Goal: Task Accomplishment & Management: Manage account settings

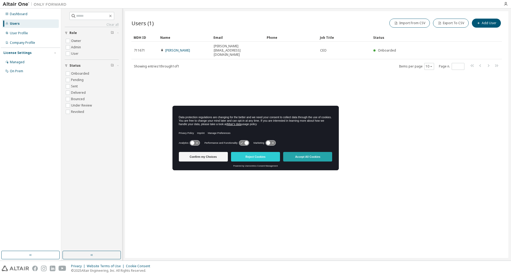
click at [303, 158] on button "Accept All Cookies" at bounding box center [307, 157] width 49 height 10
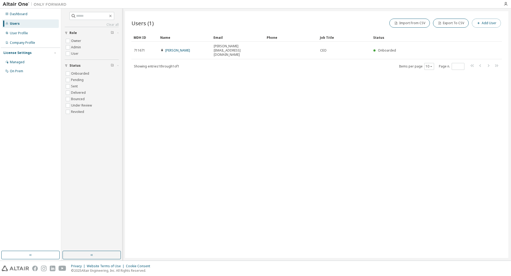
click at [488, 26] on button "Add User" at bounding box center [486, 23] width 29 height 9
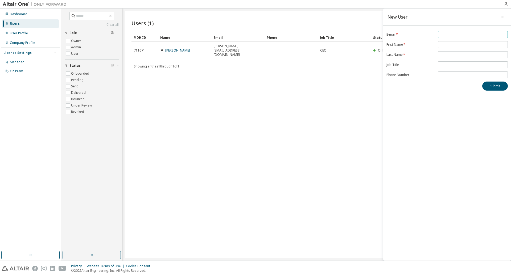
click at [448, 35] on input "email" at bounding box center [472, 34] width 67 height 4
type input "**********"
click at [452, 45] on input "text" at bounding box center [472, 45] width 67 height 4
type input "***"
type input "********"
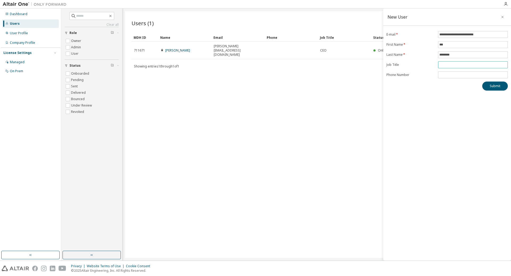
click at [448, 67] on input "text" at bounding box center [472, 65] width 67 height 4
type input "***"
click at [447, 77] on input "tel" at bounding box center [472, 75] width 67 height 4
type input "**********"
click at [494, 89] on button "Submit" at bounding box center [495, 86] width 26 height 9
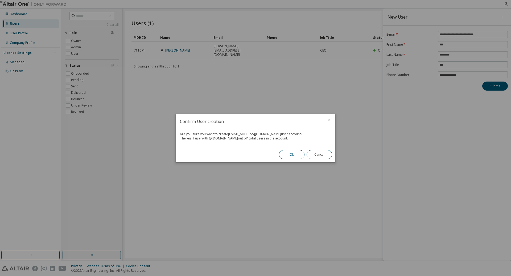
click at [295, 154] on button "Ok" at bounding box center [292, 154] width 26 height 9
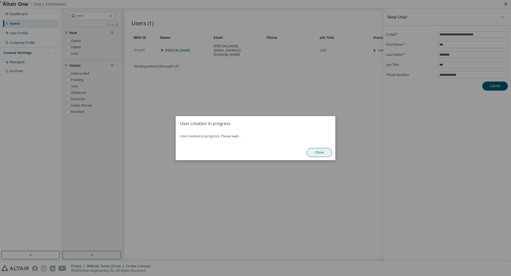
click at [322, 155] on button "Close" at bounding box center [320, 152] width 26 height 9
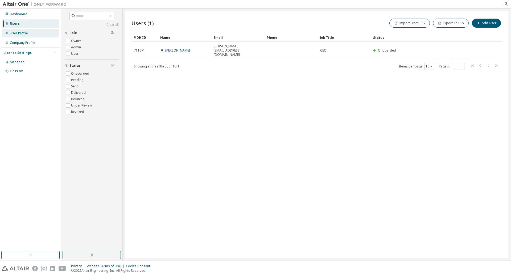
click at [15, 31] on div "User Profile" at bounding box center [19, 33] width 18 height 4
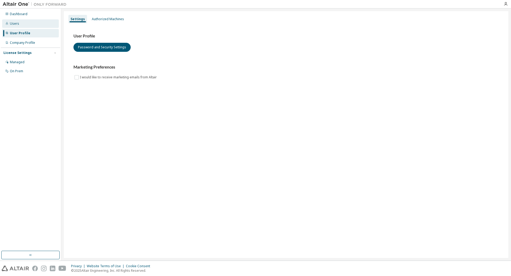
click at [10, 22] on div "Users" at bounding box center [14, 24] width 9 height 4
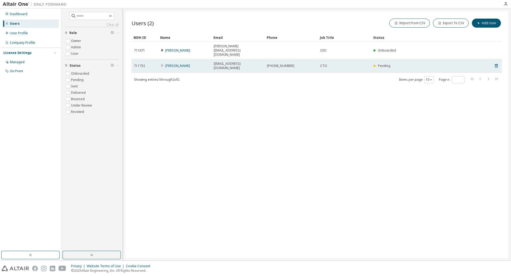
click at [237, 62] on span "[EMAIL_ADDRESS][DOMAIN_NAME]" at bounding box center [238, 66] width 48 height 9
click at [140, 64] on span "711732" at bounding box center [139, 66] width 11 height 4
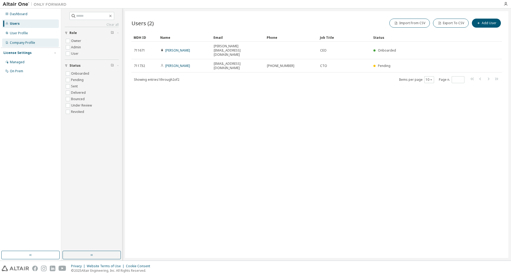
click at [23, 42] on div "Company Profile" at bounding box center [22, 43] width 25 height 4
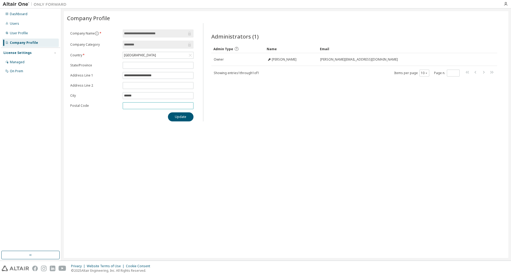
click at [131, 106] on input "text" at bounding box center [158, 106] width 68 height 4
type input "*****"
click at [276, 118] on div "Administrators (1) Clear Load Save Save As Field Operator Value Select filter S…" at bounding box center [354, 73] width 299 height 95
click at [144, 67] on input "text" at bounding box center [158, 65] width 68 height 4
type input "*"
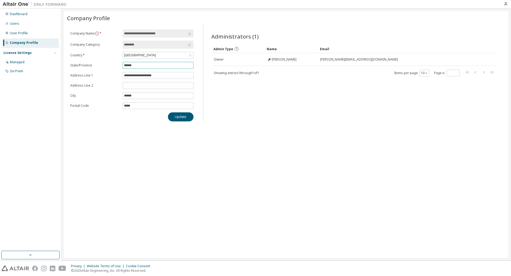
type input "******"
click at [144, 137] on div "**********" at bounding box center [286, 134] width 444 height 247
click at [180, 119] on button "Update" at bounding box center [181, 117] width 26 height 9
click at [19, 33] on div "User Profile" at bounding box center [19, 33] width 18 height 4
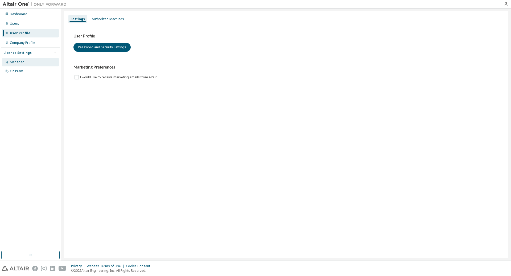
click at [21, 62] on div "Managed" at bounding box center [17, 62] width 15 height 4
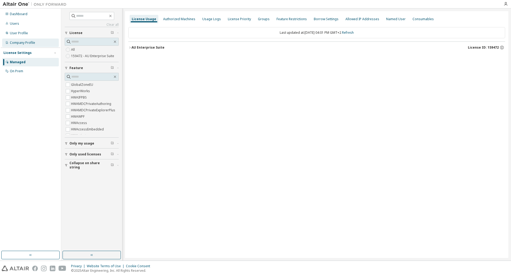
click at [21, 43] on div "Company Profile" at bounding box center [22, 43] width 25 height 4
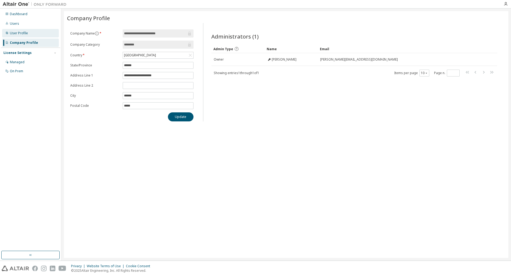
click at [18, 32] on div "User Profile" at bounding box center [19, 33] width 18 height 4
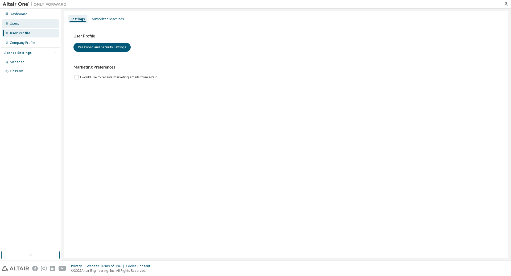
click at [18, 24] on div "Users" at bounding box center [14, 24] width 9 height 4
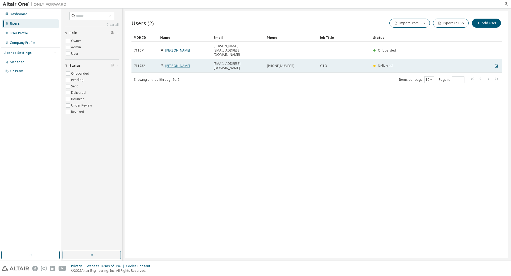
click at [180, 64] on link "[PERSON_NAME]" at bounding box center [177, 66] width 25 height 5
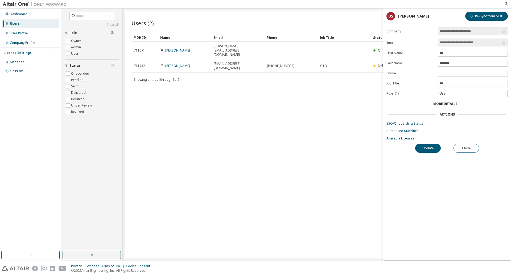
click at [457, 96] on div "User" at bounding box center [472, 93] width 69 height 6
click at [445, 102] on li "Admin" at bounding box center [473, 101] width 68 height 7
click at [453, 96] on div "Admin" at bounding box center [472, 93] width 69 height 6
click at [430, 150] on button "Update" at bounding box center [428, 148] width 26 height 9
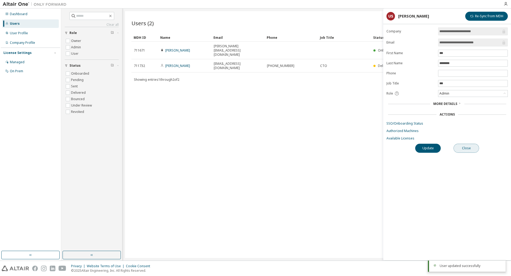
click at [471, 152] on button "Close" at bounding box center [466, 148] width 26 height 9
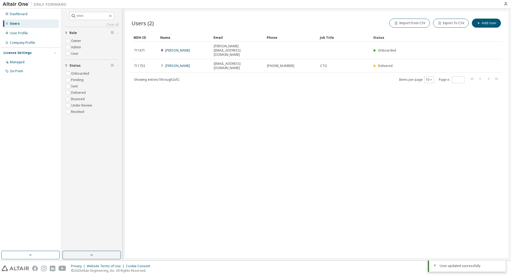
click at [229, 111] on div "Users (2) Import From CSV Export To CSV Add User Clear Load Save Save As Field …" at bounding box center [316, 134] width 383 height 247
click at [21, 13] on div "Dashboard" at bounding box center [19, 14] width 18 height 4
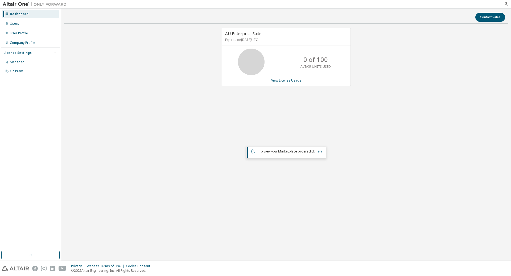
click at [318, 151] on link "here" at bounding box center [319, 151] width 7 height 5
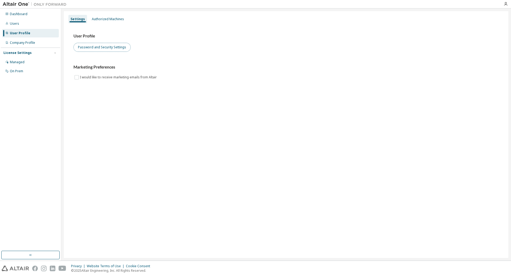
click at [98, 47] on button "Password and Security Settings" at bounding box center [101, 47] width 57 height 9
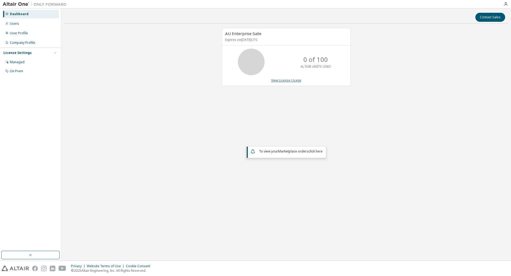
click at [289, 82] on link "View License Usage" at bounding box center [286, 80] width 30 height 5
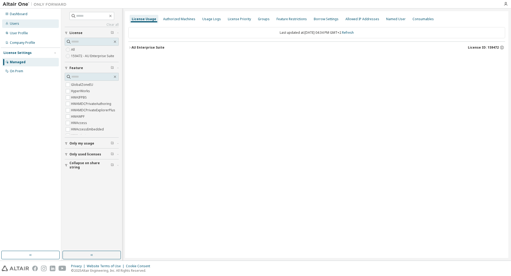
click at [12, 23] on div "Users" at bounding box center [14, 24] width 9 height 4
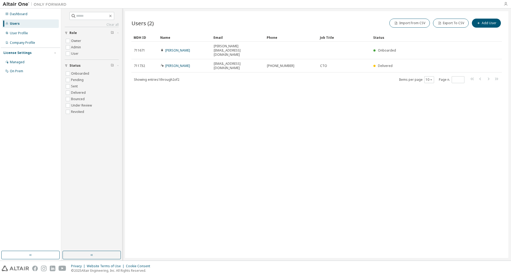
click at [506, 3] on icon "button" at bounding box center [505, 4] width 4 height 4
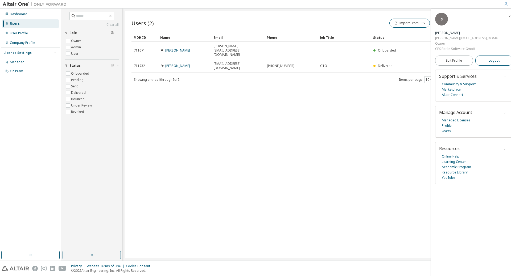
click at [489, 58] on span "Logout" at bounding box center [494, 60] width 11 height 5
